Goal: Information Seeking & Learning: Learn about a topic

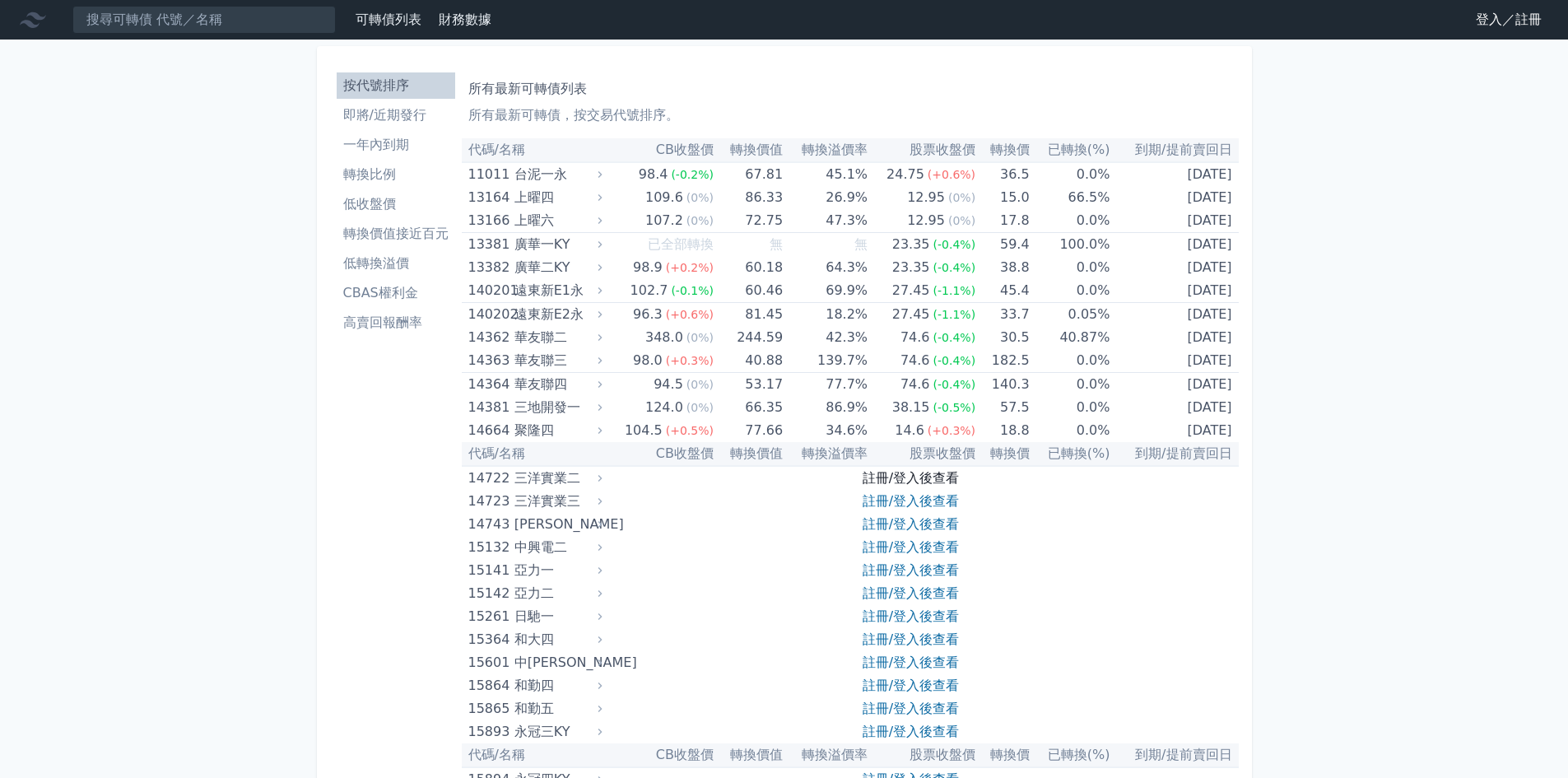
click at [950, 479] on link "註冊/登入後查看" at bounding box center [911, 477] width 96 height 15
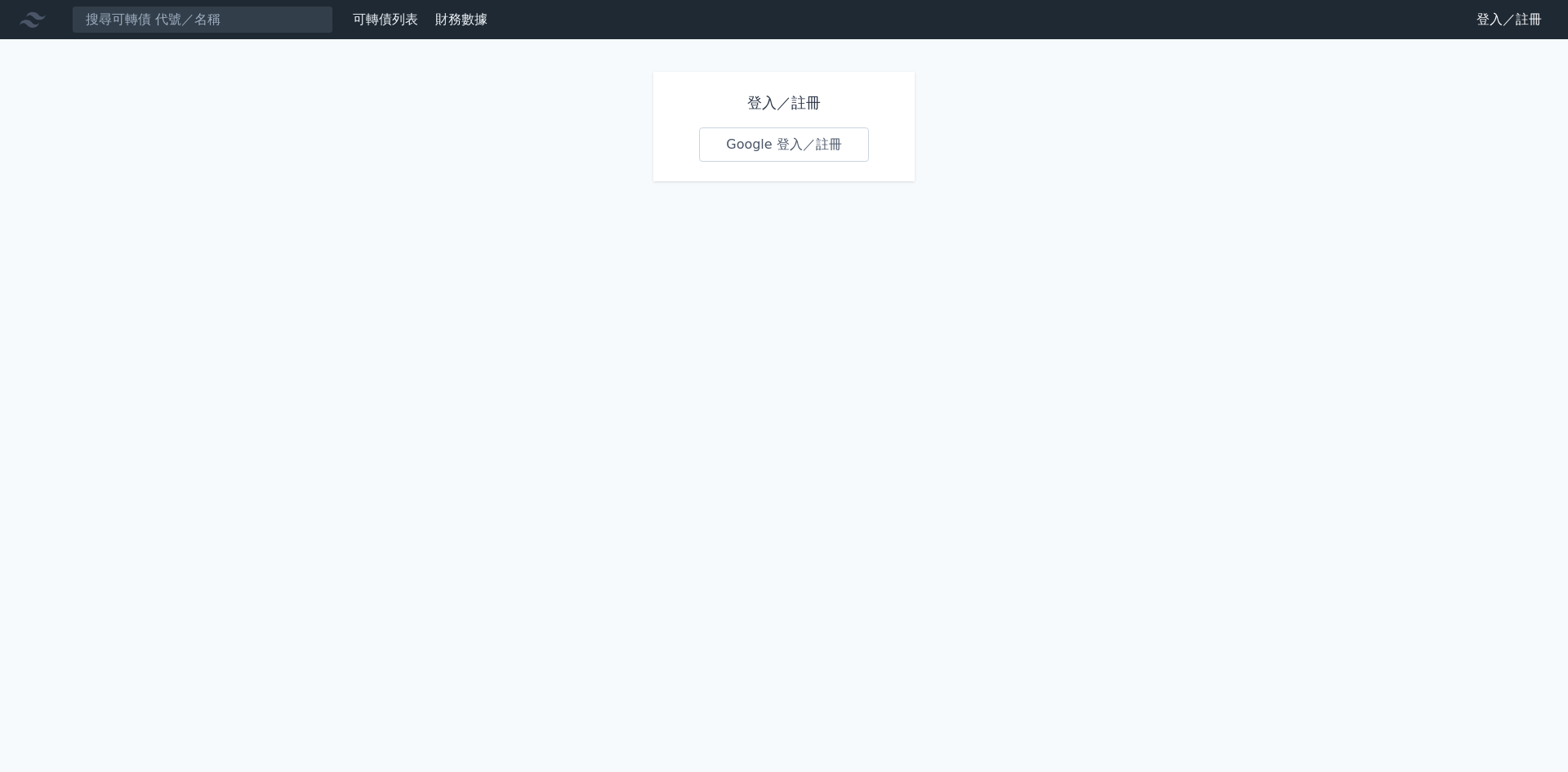
click at [803, 138] on link "Google 登入／註冊" at bounding box center [784, 144] width 170 height 34
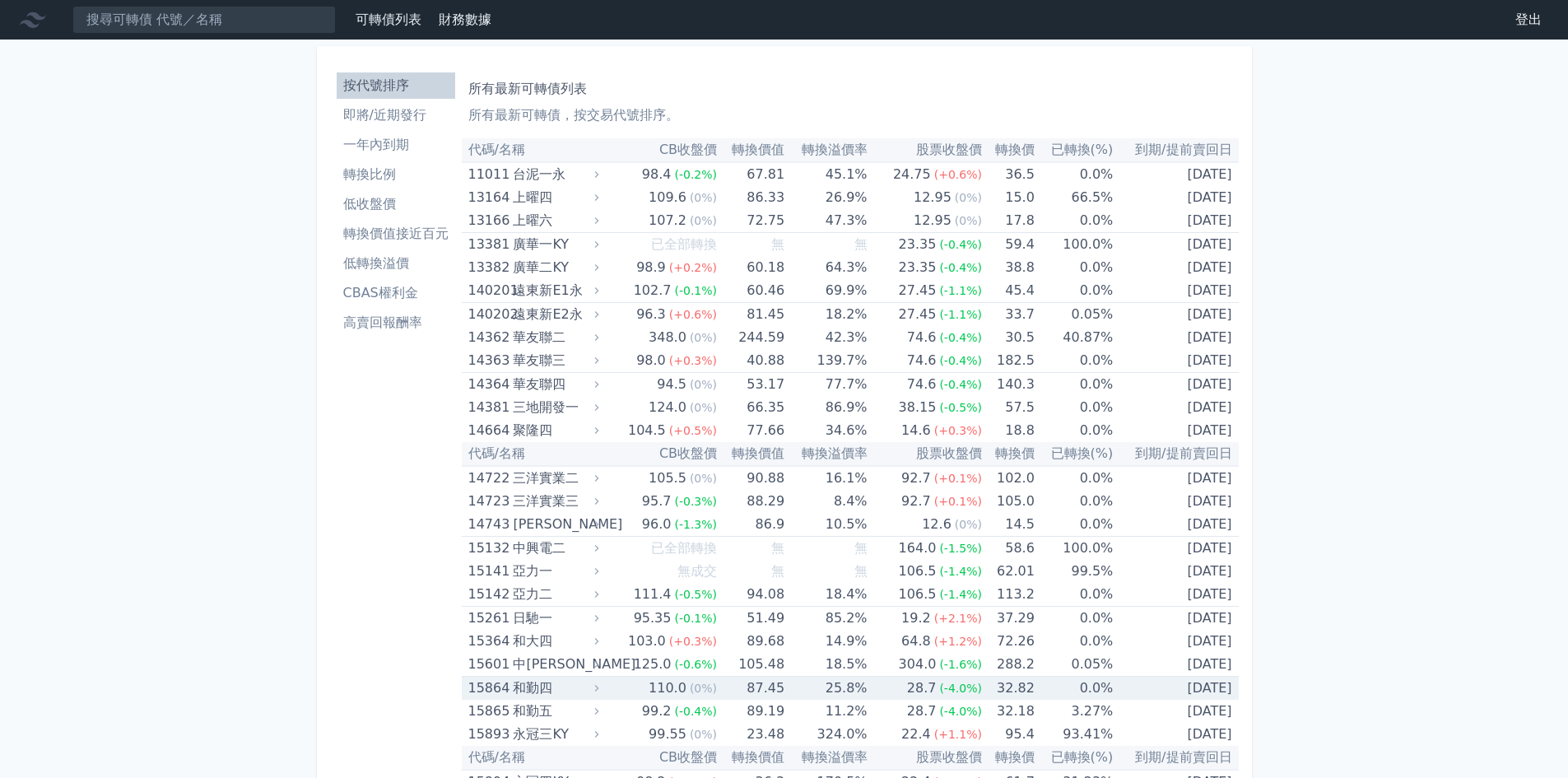
scroll to position [9553, 0]
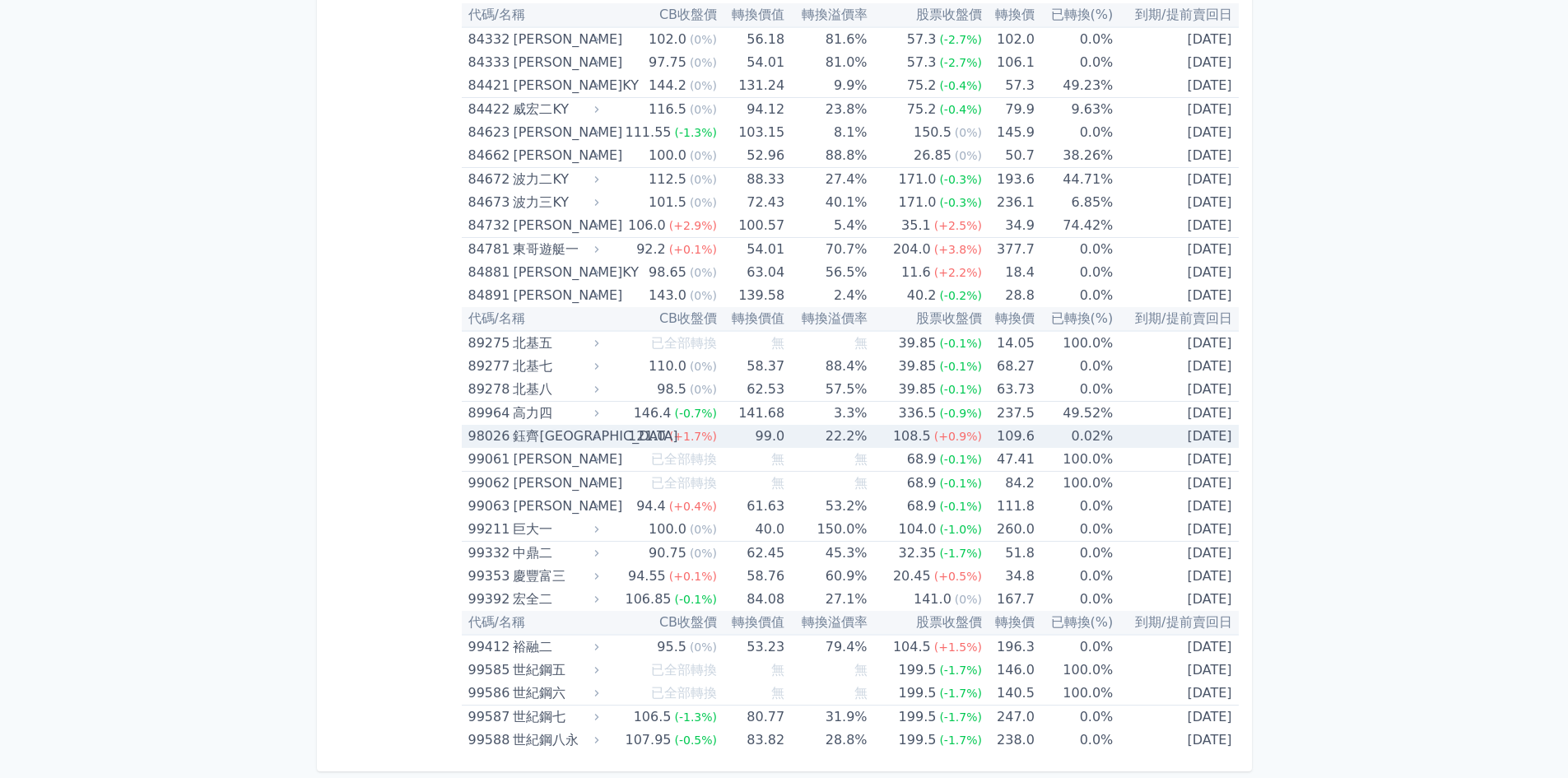
click at [1036, 437] on td "0.02%" at bounding box center [1073, 436] width 78 height 23
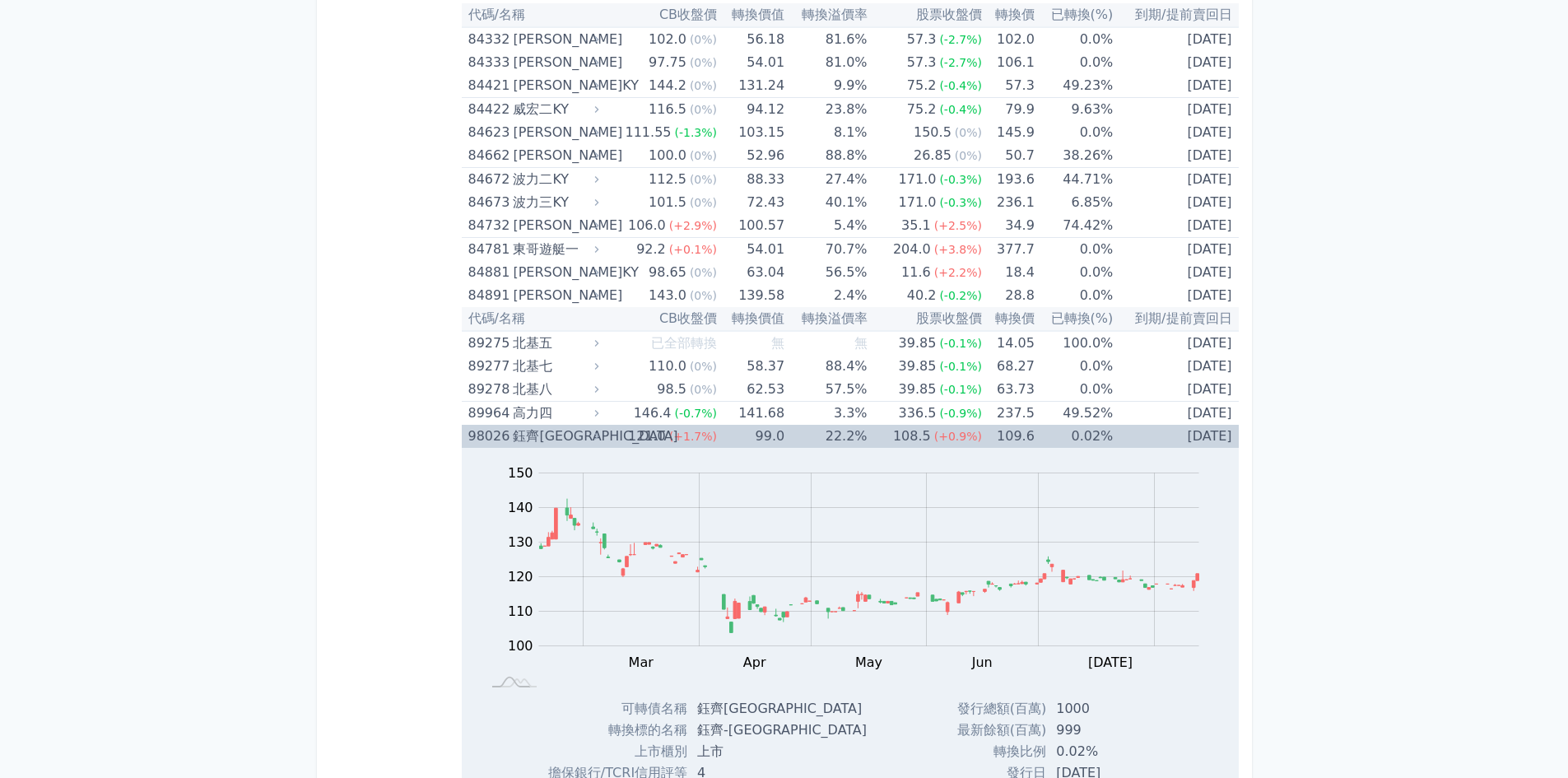
click at [974, 440] on span "(+0.9%)" at bounding box center [958, 437] width 47 height 14
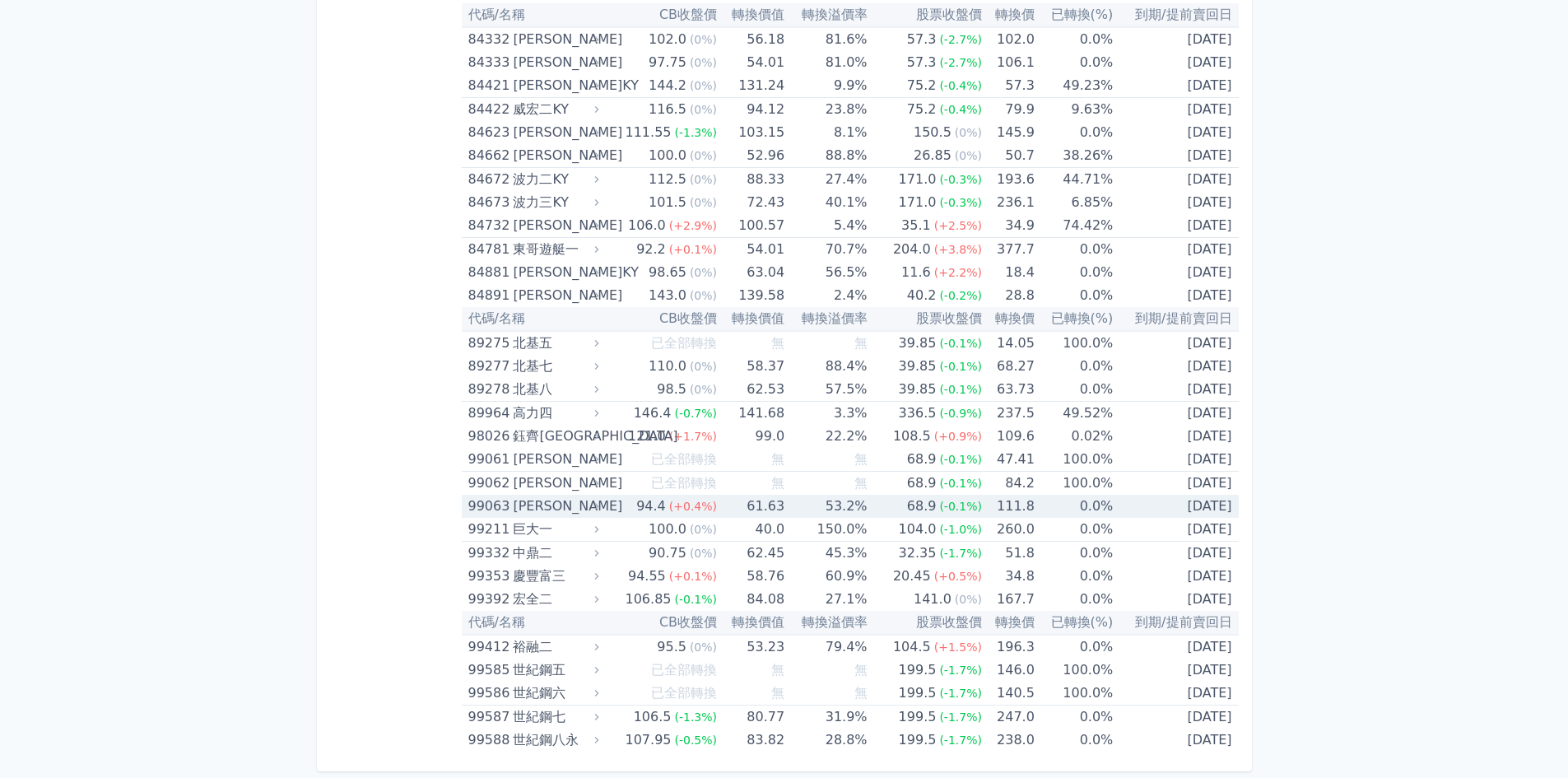
click at [1066, 508] on td "0.0%" at bounding box center [1073, 505] width 78 height 23
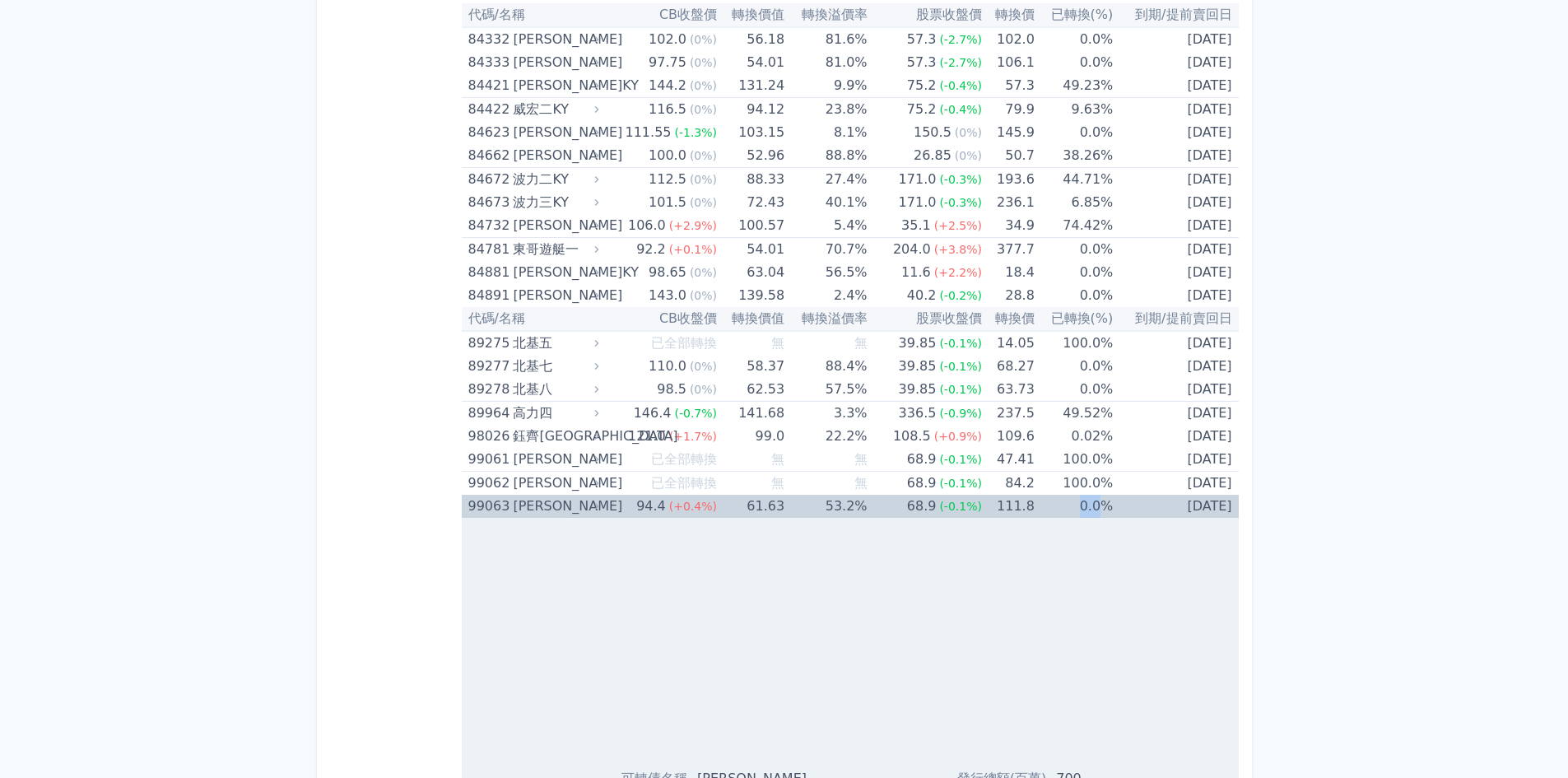
click at [1066, 508] on td "0.0%" at bounding box center [1073, 505] width 78 height 23
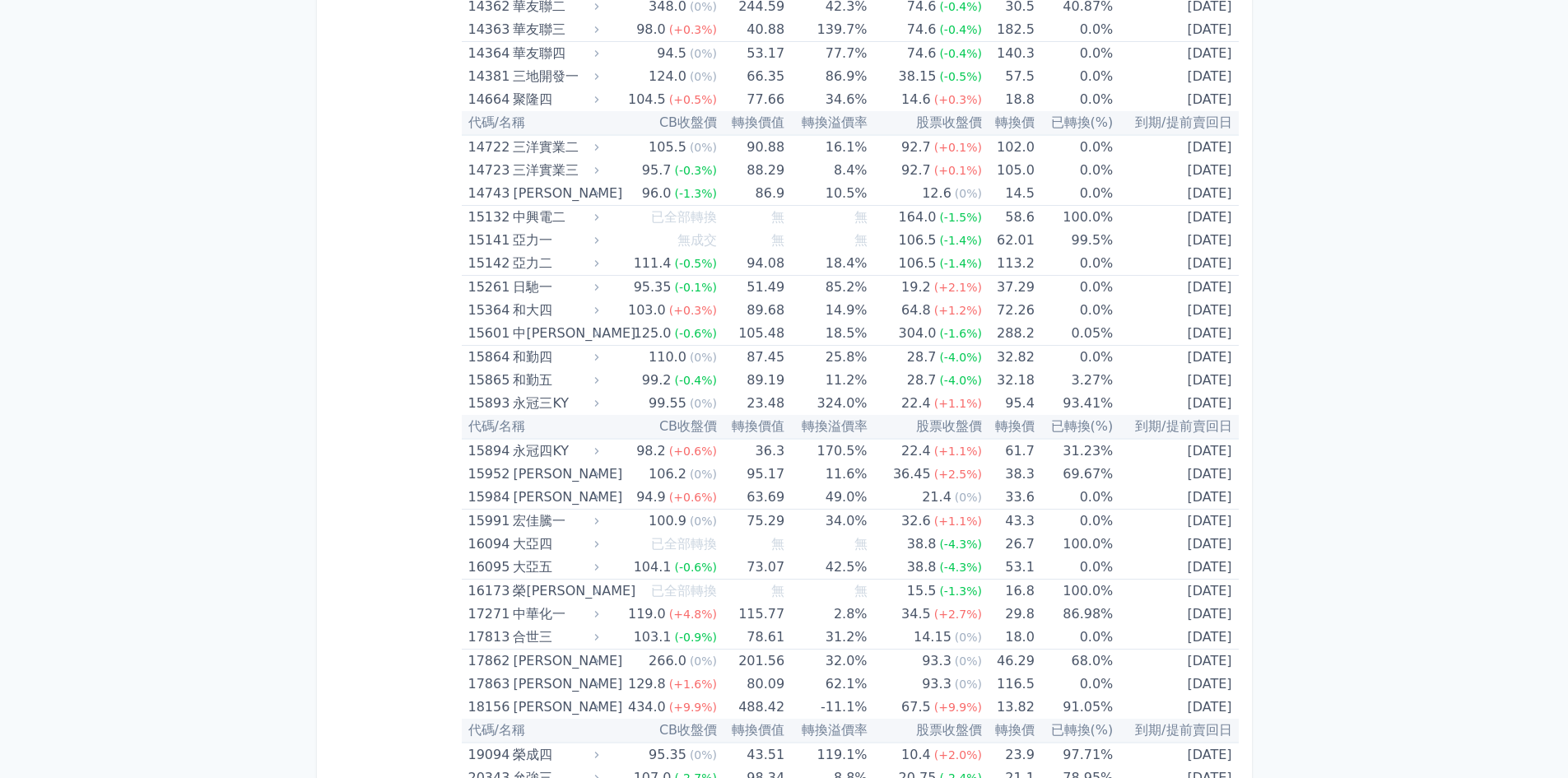
scroll to position [0, 0]
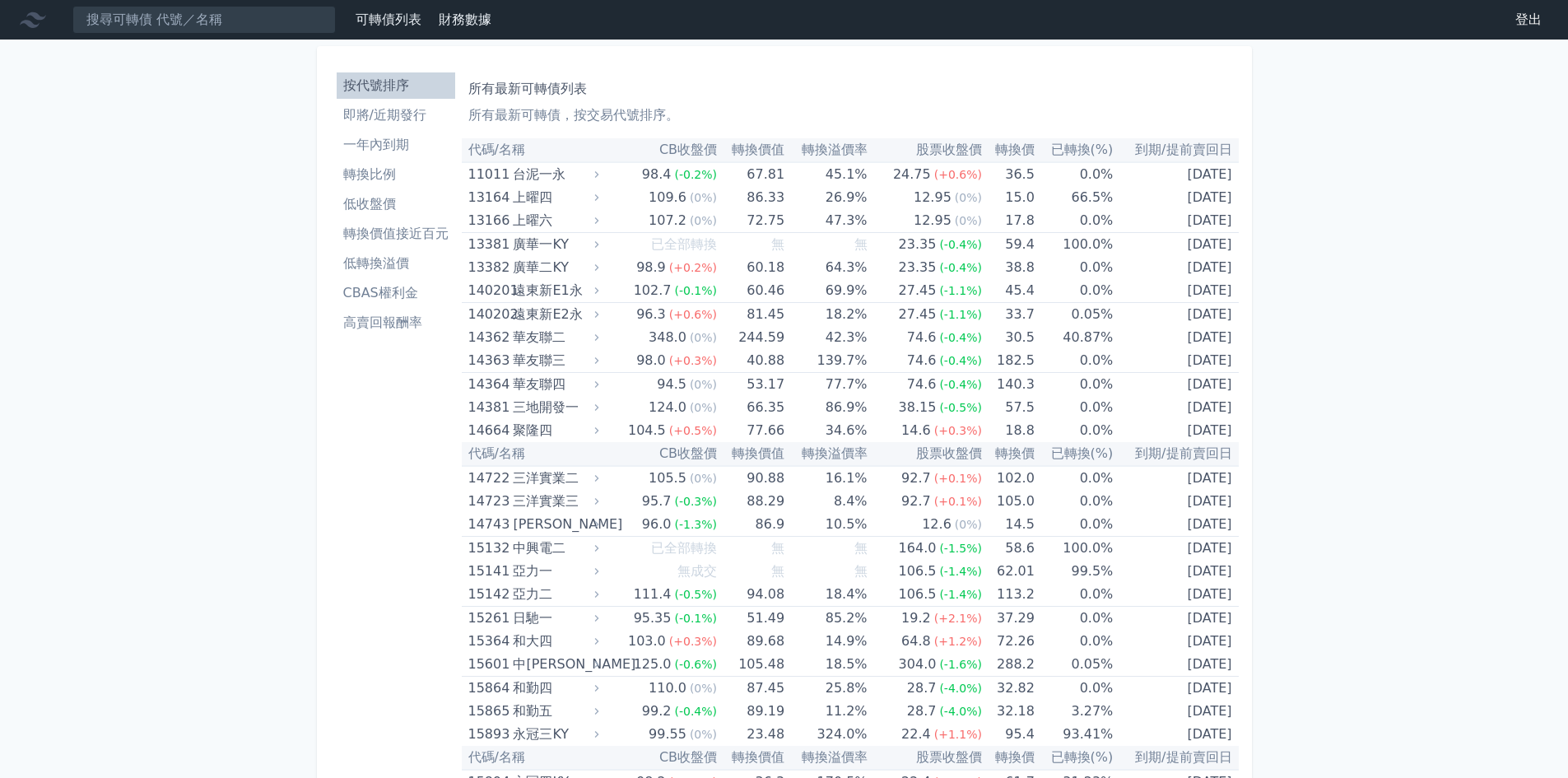
drag, startPoint x: 369, startPoint y: 246, endPoint x: 370, endPoint y: 89, distance: 157.0
click at [387, 112] on li "即將/近期發行" at bounding box center [396, 114] width 118 height 19
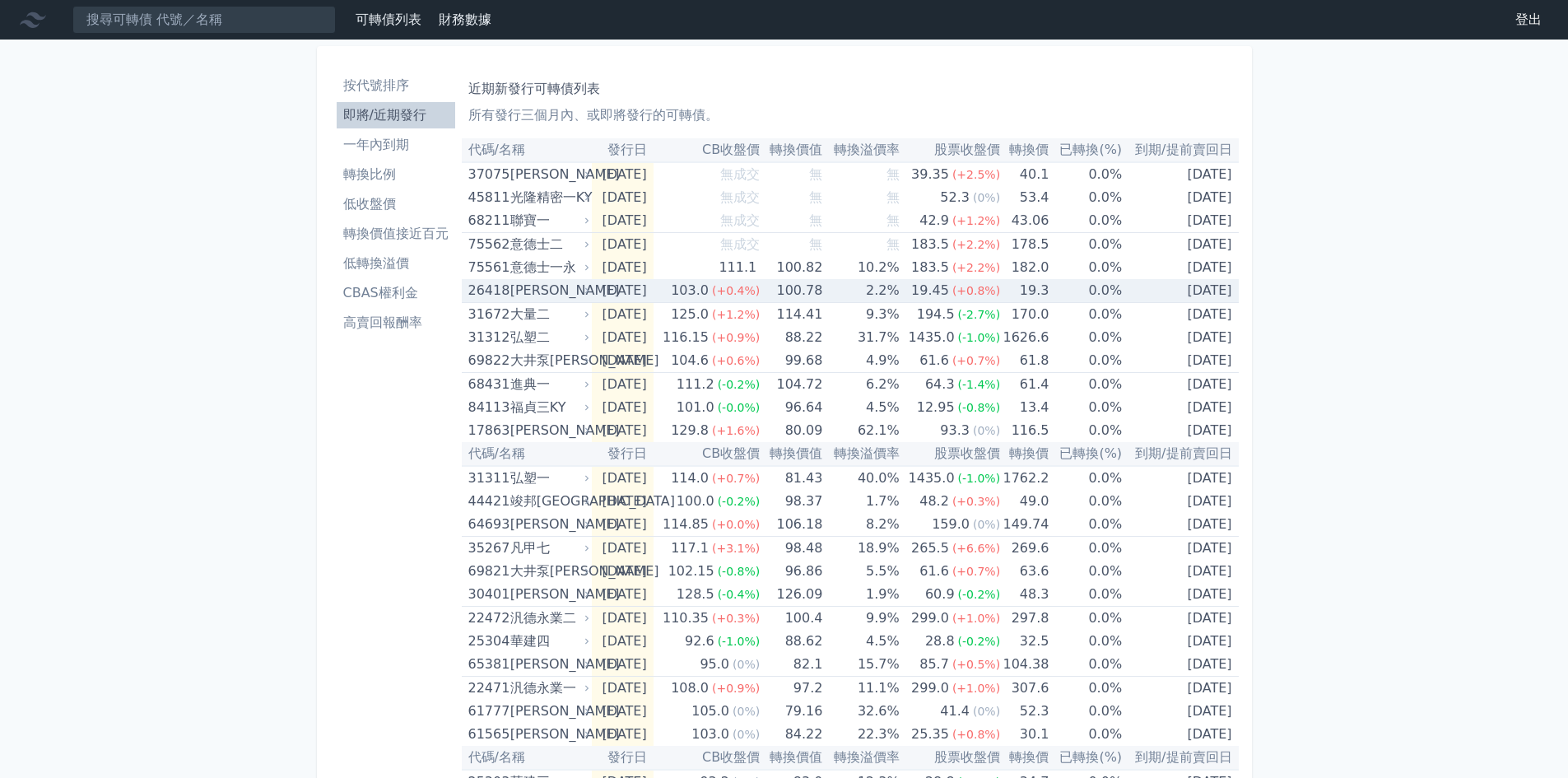
click at [583, 284] on div "[PERSON_NAME]" at bounding box center [547, 290] width 75 height 23
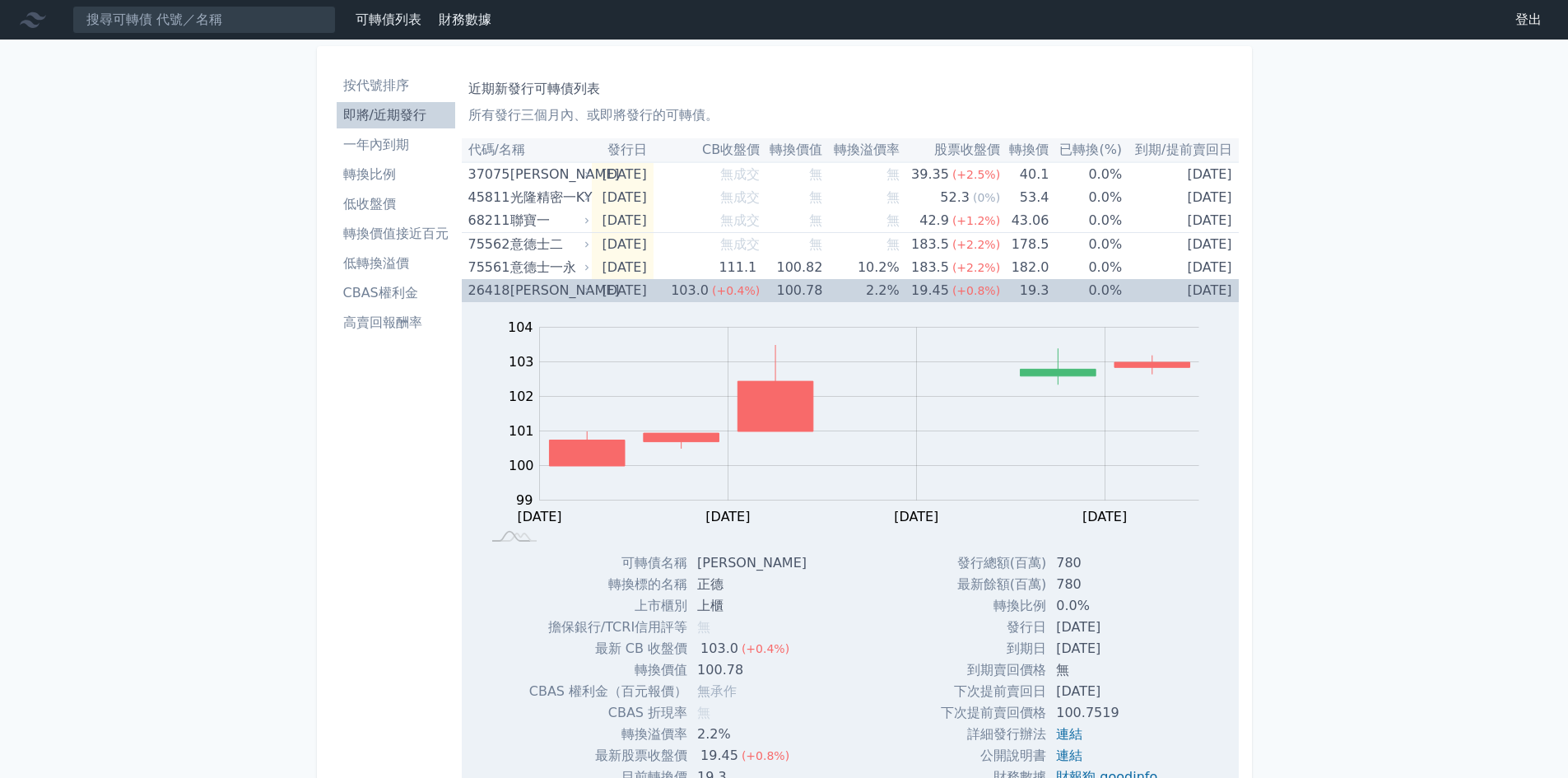
click at [705, 281] on div "103.0" at bounding box center [690, 290] width 45 height 23
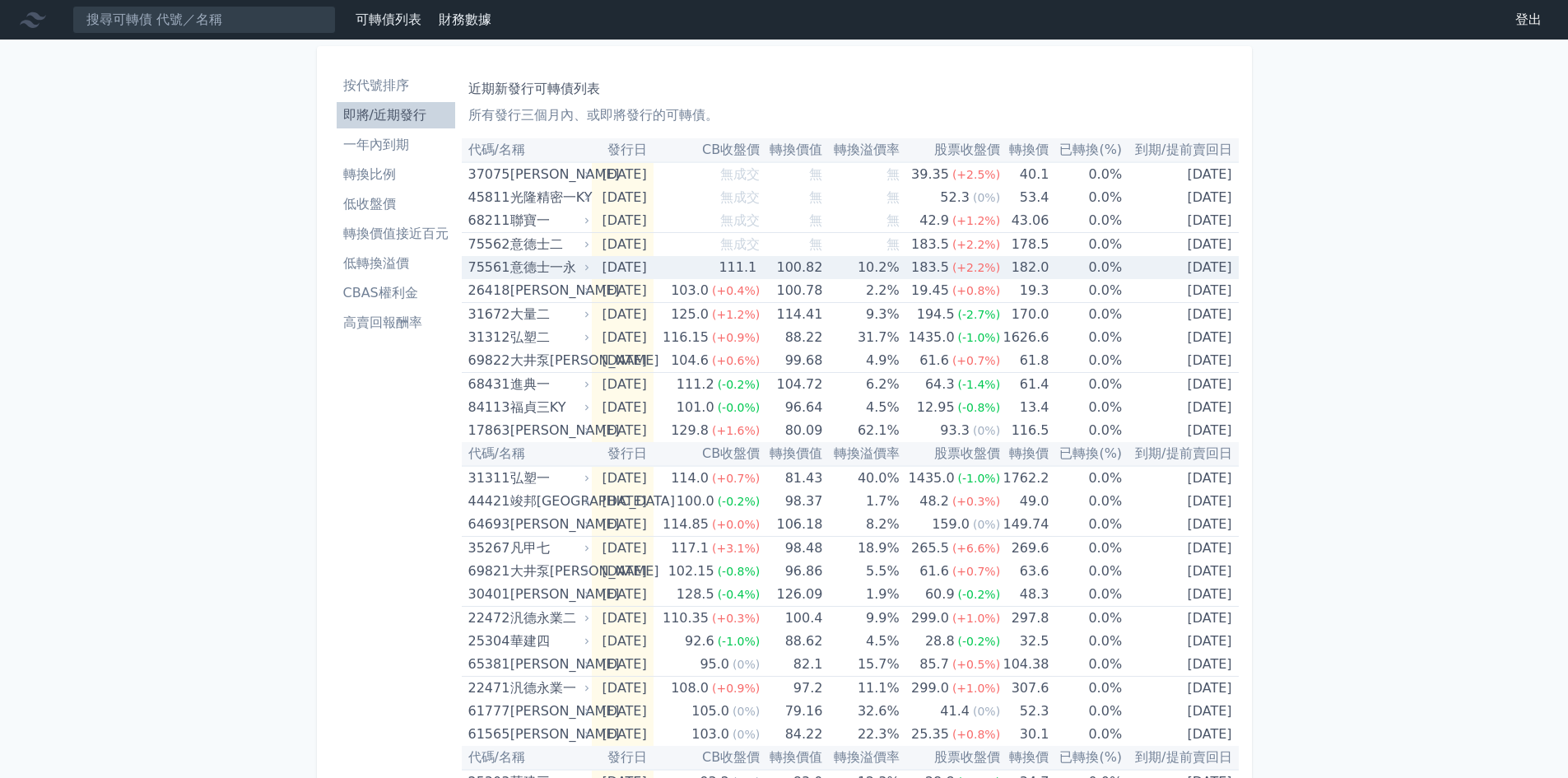
click at [724, 271] on td "111.1" at bounding box center [706, 267] width 106 height 23
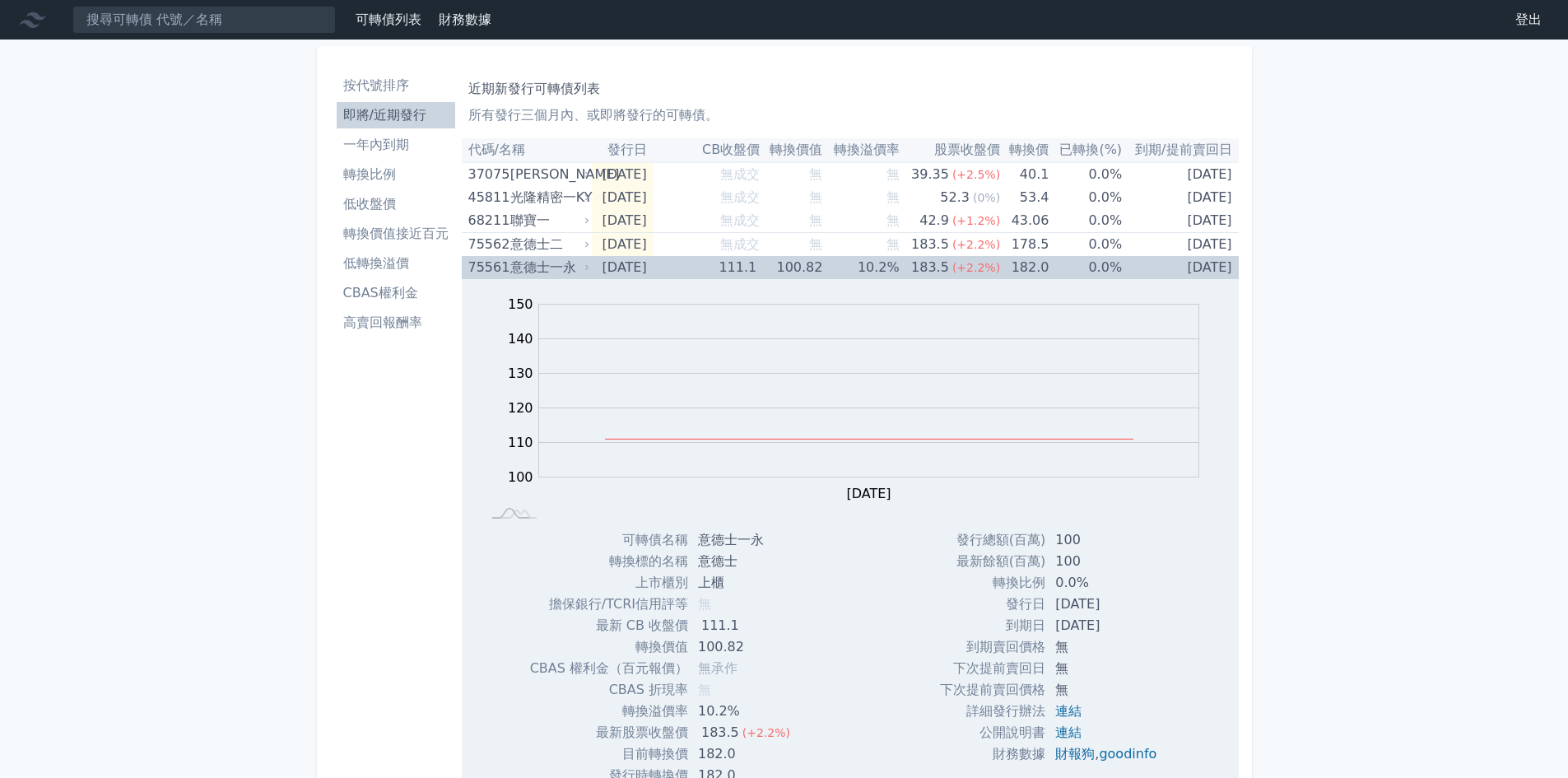
click at [724, 271] on td "111.1" at bounding box center [706, 267] width 106 height 23
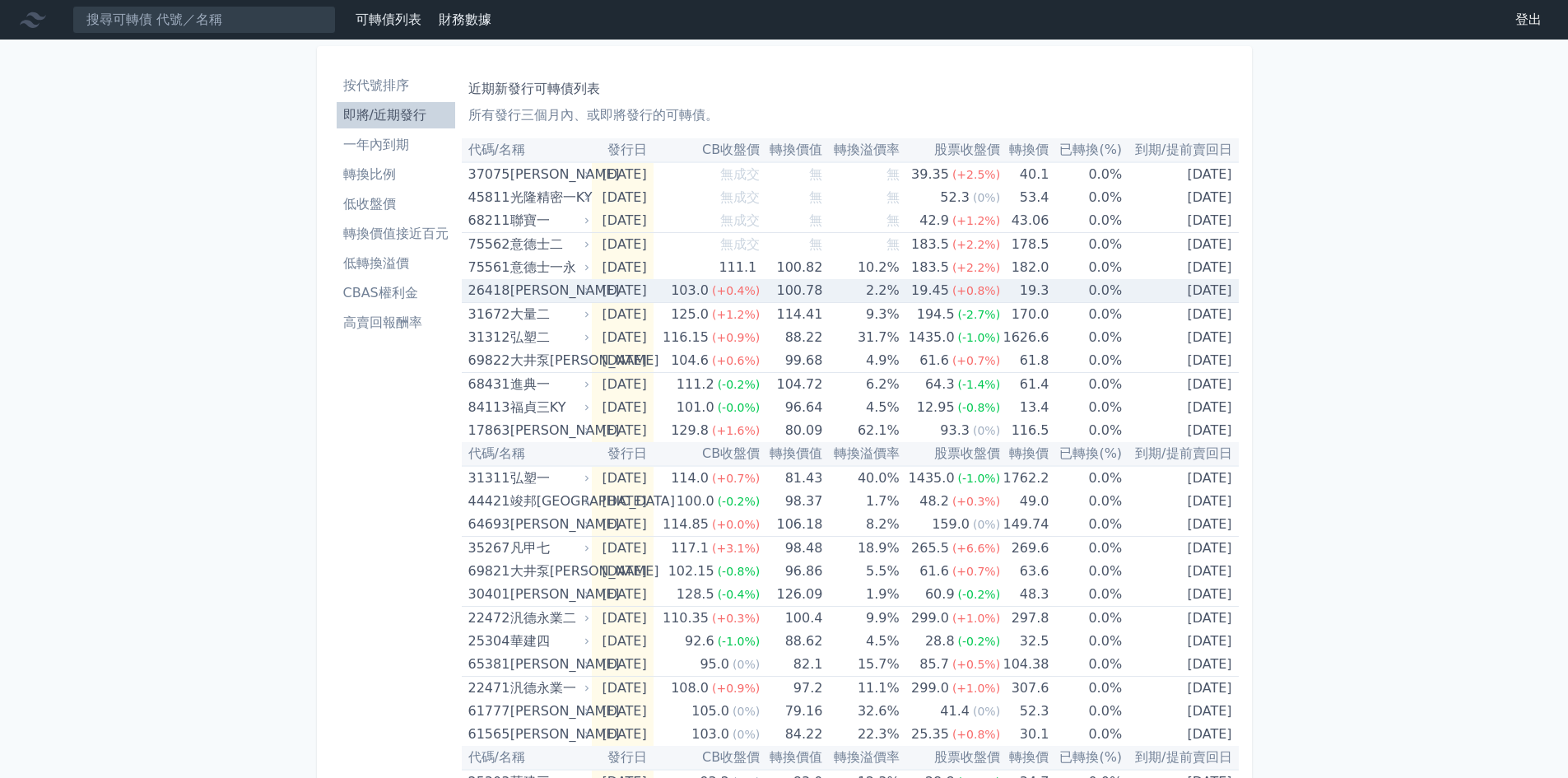
click at [712, 303] on div "125.0" at bounding box center [690, 314] width 45 height 23
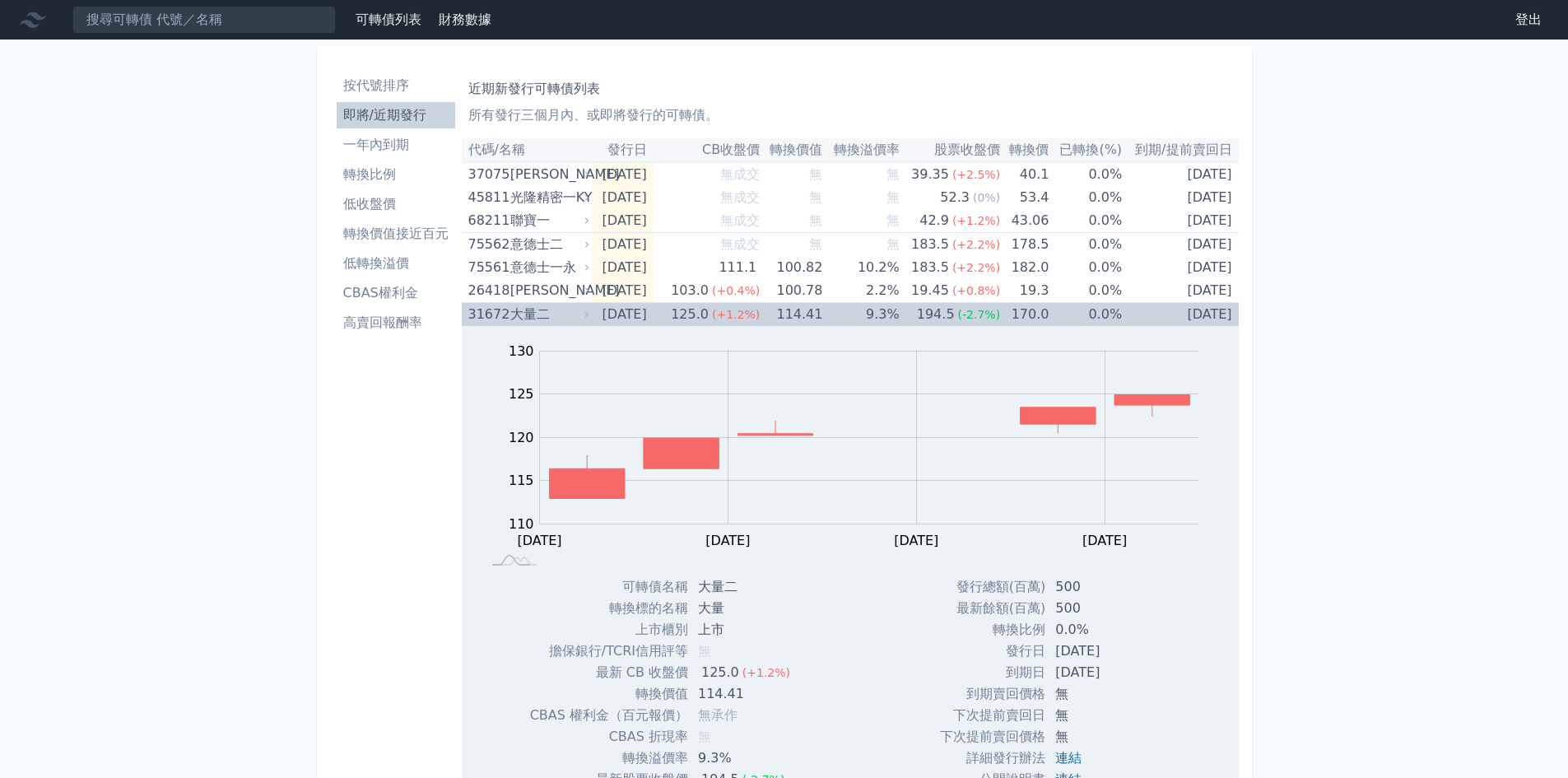
click at [712, 310] on div "125.0" at bounding box center [690, 314] width 45 height 23
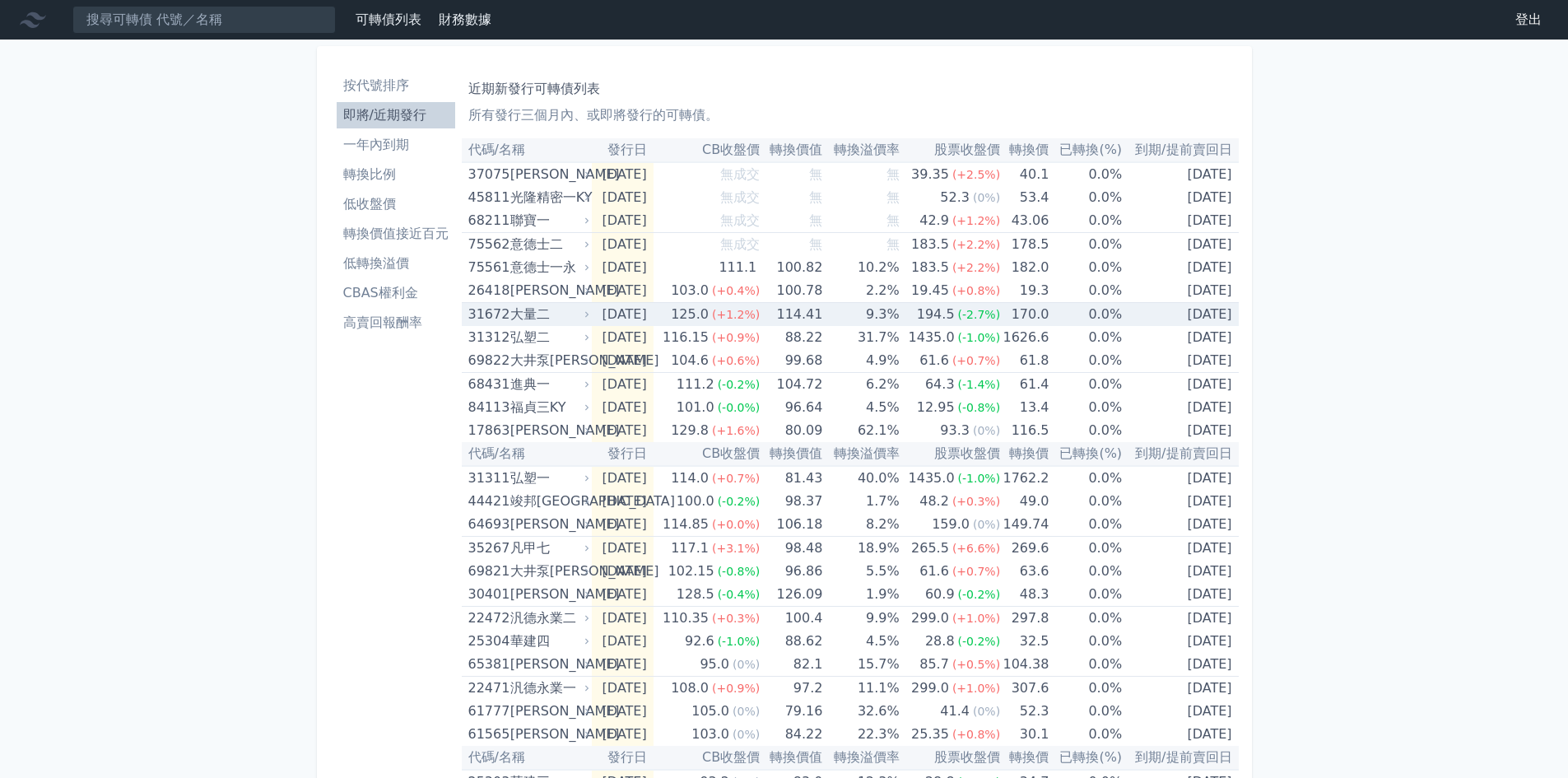
click at [712, 310] on div "125.0" at bounding box center [690, 314] width 45 height 23
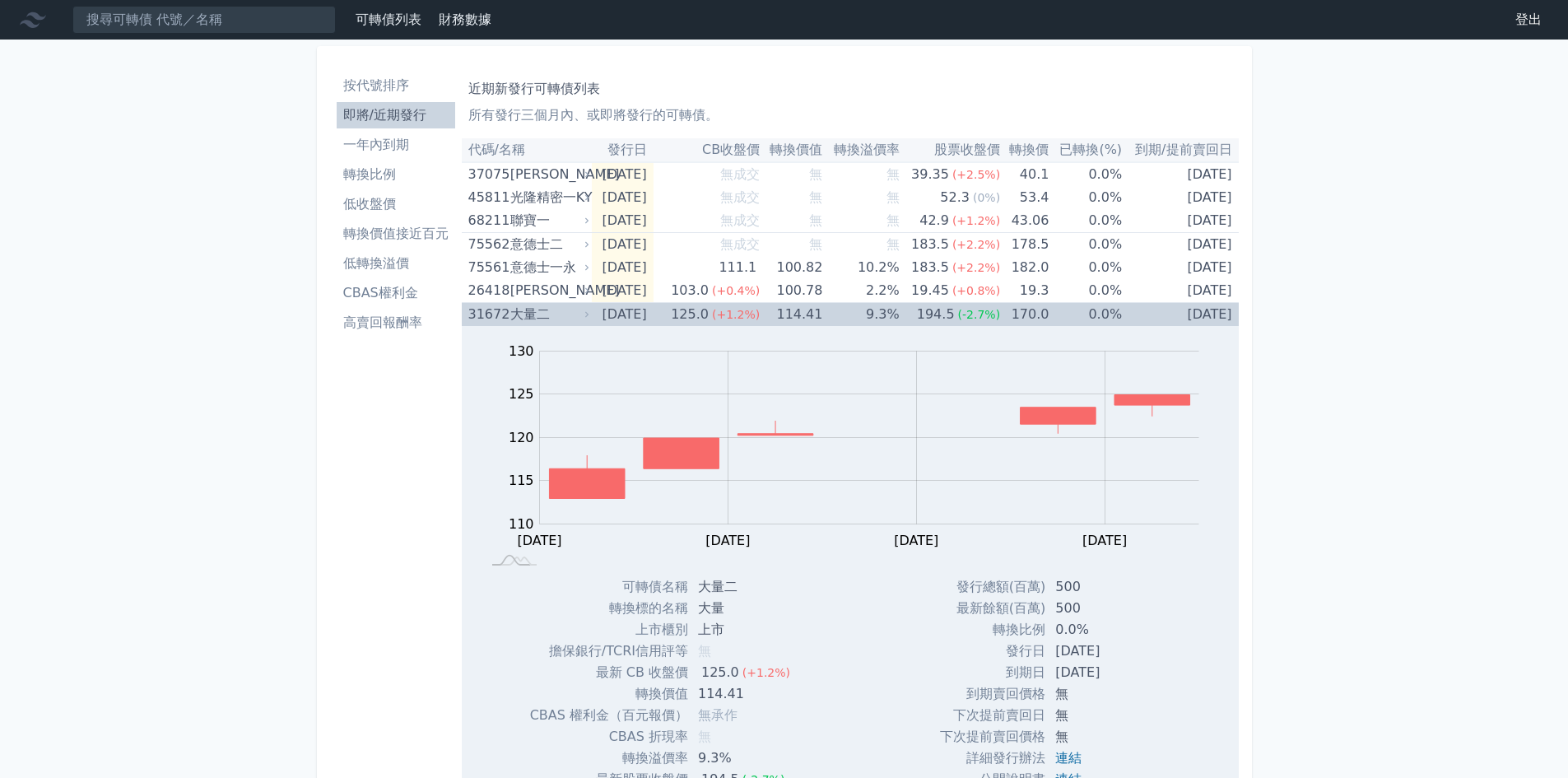
click at [712, 310] on div "125.0" at bounding box center [690, 314] width 45 height 23
